Goal: Information Seeking & Learning: Find specific fact

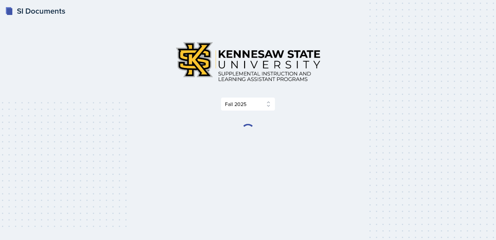
select select "2bed604d-1099-4043-b1bc-2365e8740244"
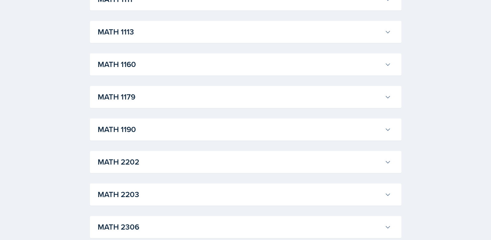
scroll to position [621, 0]
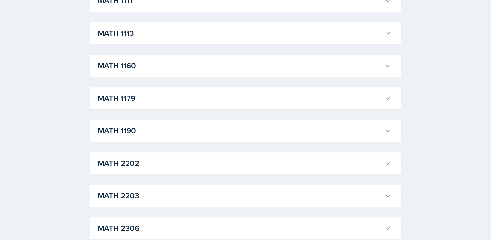
click at [289, 40] on div "MATH 1113 [PERSON_NAME] Professor: [PERSON_NAME] Export to Google Calendar Recu…" at bounding box center [246, 33] width 312 height 22
click at [384, 35] on button "MATH 1113" at bounding box center [244, 33] width 296 height 14
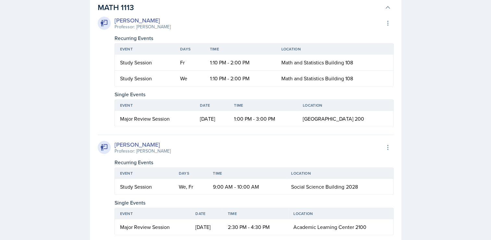
scroll to position [649, 0]
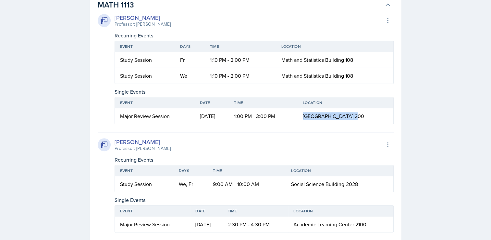
drag, startPoint x: 326, startPoint y: 117, endPoint x: 375, endPoint y: 119, distance: 49.0
click at [375, 119] on td "[GEOGRAPHIC_DATA] 200" at bounding box center [345, 116] width 95 height 16
copy span "[GEOGRAPHIC_DATA] 200"
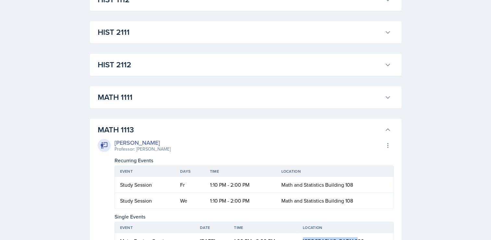
scroll to position [554, 0]
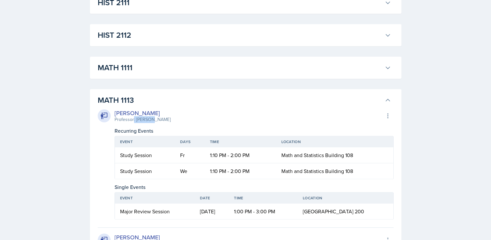
drag, startPoint x: 133, startPoint y: 120, endPoint x: 151, endPoint y: 121, distance: 17.6
click at [151, 121] on div "[PERSON_NAME] Professor: [PERSON_NAME] Export to Google Calendar" at bounding box center [246, 115] width 296 height 14
drag, startPoint x: 491, startPoint y: 75, endPoint x: 493, endPoint y: 90, distance: 15.1
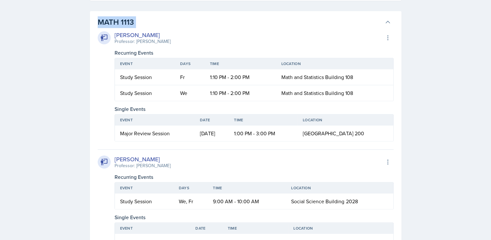
scroll to position [615, 0]
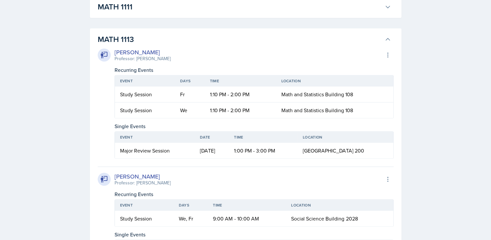
click at [138, 56] on div "Professor: [PERSON_NAME]" at bounding box center [143, 58] width 56 height 7
drag, startPoint x: 156, startPoint y: 62, endPoint x: 134, endPoint y: 60, distance: 21.9
click at [134, 60] on div "[PERSON_NAME] Professor: [PERSON_NAME] Export to Google Calendar Recurring Even…" at bounding box center [246, 103] width 296 height 111
click at [134, 60] on div "Professor: [PERSON_NAME]" at bounding box center [143, 58] width 56 height 7
click at [156, 59] on div "[PERSON_NAME] Professor: [PERSON_NAME] Export to Google Calendar" at bounding box center [246, 55] width 296 height 14
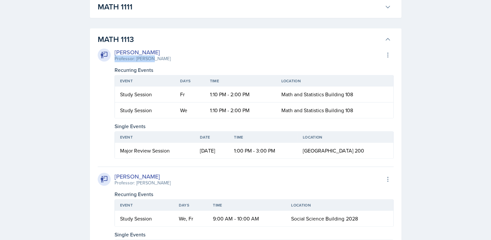
drag, startPoint x: 152, startPoint y: 57, endPoint x: 114, endPoint y: 59, distance: 38.0
click at [114, 59] on div "[PERSON_NAME] Professor: [PERSON_NAME] Export to Google Calendar" at bounding box center [246, 55] width 296 height 14
copy div "Professor: [PERSON_NAME]"
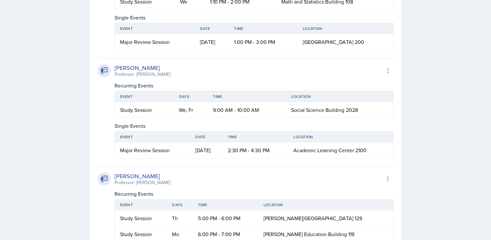
scroll to position [721, 0]
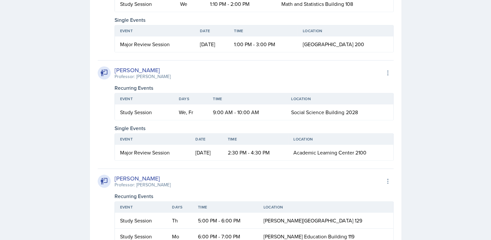
click at [118, 69] on div "[PERSON_NAME]" at bounding box center [143, 70] width 56 height 9
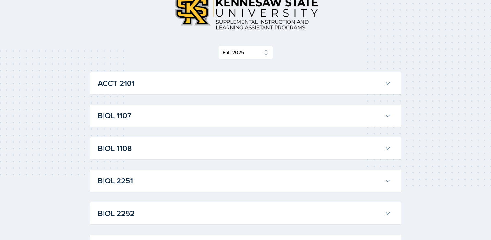
scroll to position [0, 0]
